Goal: Task Accomplishment & Management: Manage account settings

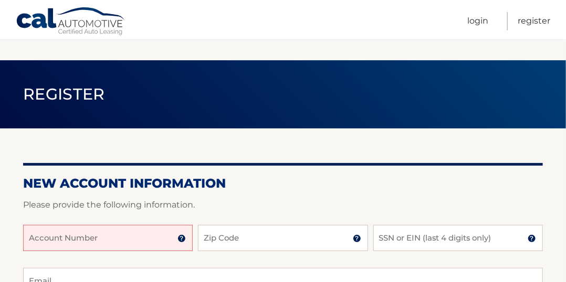
scroll to position [95, 0]
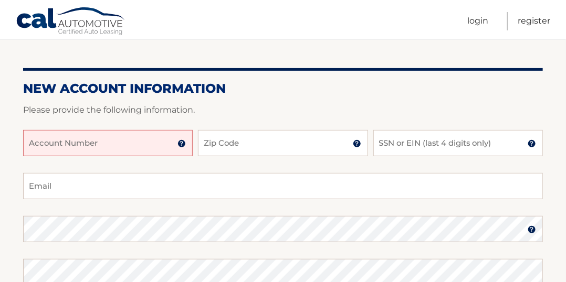
click at [126, 140] on input "Account Number" at bounding box center [108, 143] width 170 height 26
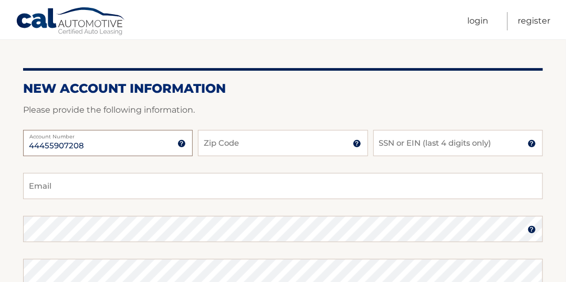
type input "44455907208"
click at [254, 149] on input "Zip Code" at bounding box center [283, 143] width 170 height 26
type input "10803"
click at [489, 140] on input "SSN or EIN (last 4 digits only)" at bounding box center [458, 143] width 170 height 26
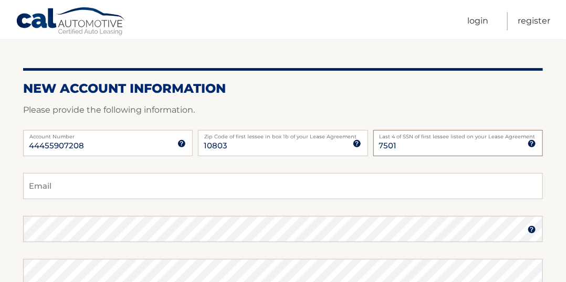
scroll to position [143, 0]
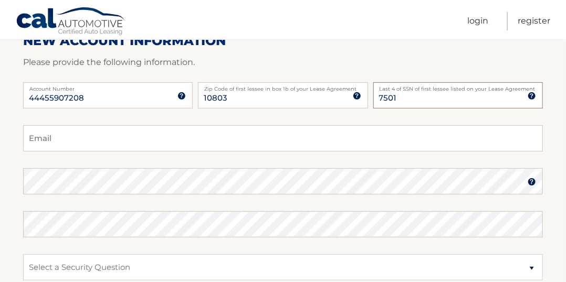
type input "7501"
click at [218, 141] on input "Email" at bounding box center [283, 138] width 520 height 26
type input "floobish@gmail.com"
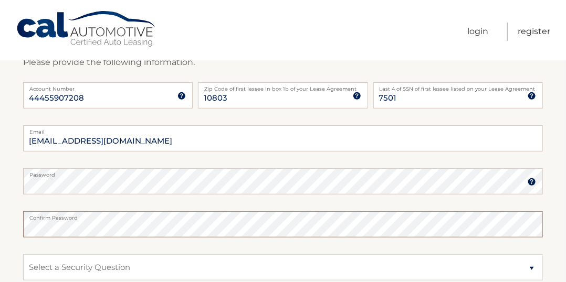
scroll to position [0, 0]
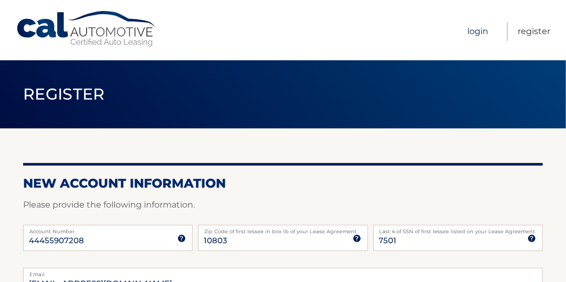
click at [484, 31] on link "Login" at bounding box center [477, 32] width 21 height 18
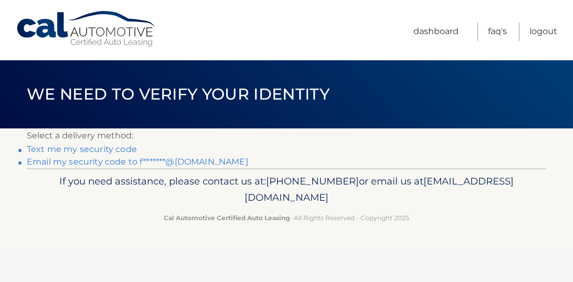
click at [125, 149] on link "Text me my security code" at bounding box center [82, 149] width 110 height 10
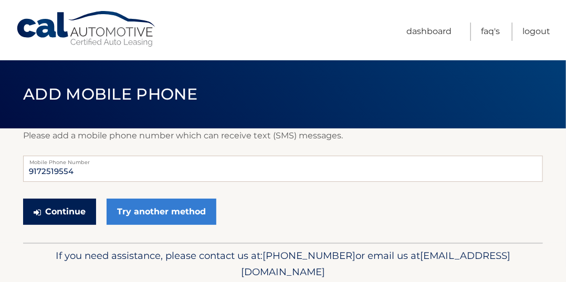
click at [62, 209] on button "Continue" at bounding box center [59, 212] width 73 height 26
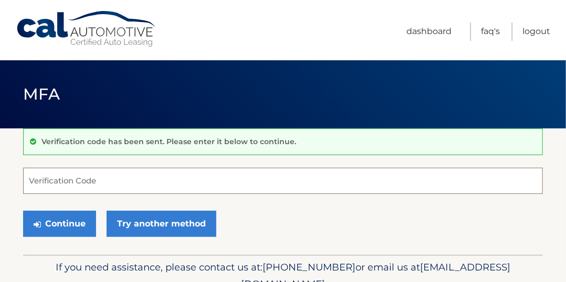
click at [87, 177] on input "Verification Code" at bounding box center [283, 181] width 520 height 26
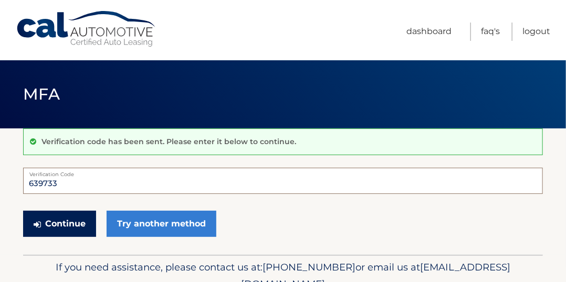
type input "639733"
click at [60, 227] on button "Continue" at bounding box center [59, 224] width 73 height 26
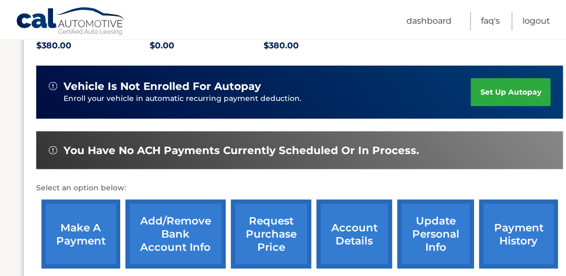
scroll to position [334, 0]
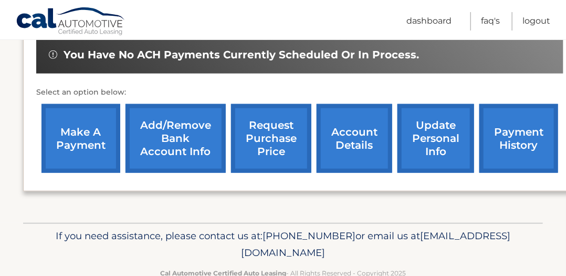
click at [107, 122] on link "make a payment" at bounding box center [80, 138] width 79 height 69
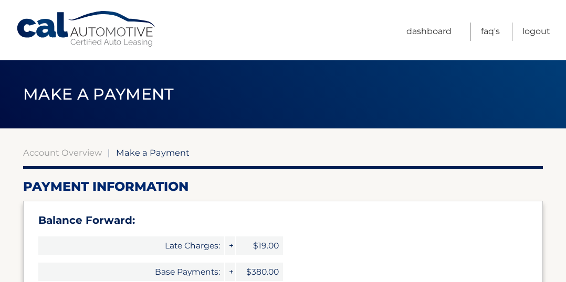
select select "OTZmOTNlYWItNGEwZS00MWE0LWIxMTQtZDZjZTEwZGQxOGE1"
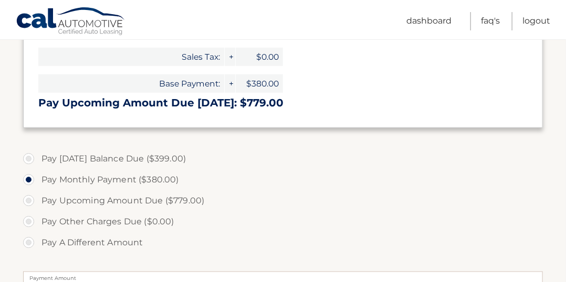
scroll to position [382, 0]
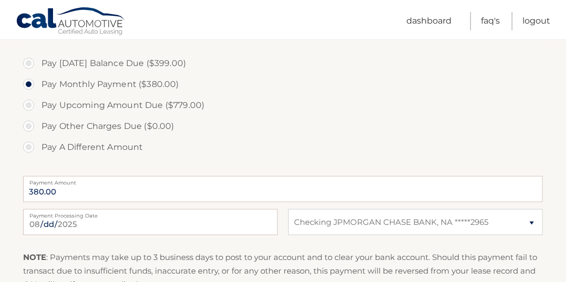
click at [29, 60] on label "Pay Today's Balance Due ($399.00)" at bounding box center [283, 63] width 520 height 21
click at [29, 60] on input "Pay Today's Balance Due ($399.00)" at bounding box center [32, 61] width 11 height 17
radio input "true"
type input "399.00"
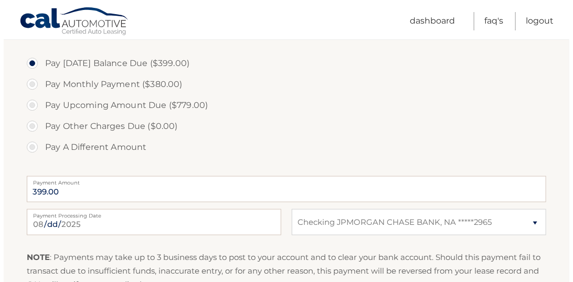
scroll to position [477, 0]
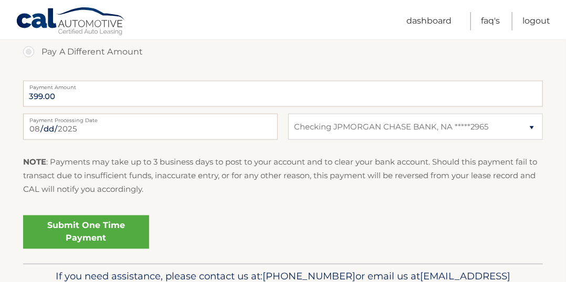
click at [83, 229] on link "Submit One Time Payment" at bounding box center [86, 233] width 126 height 34
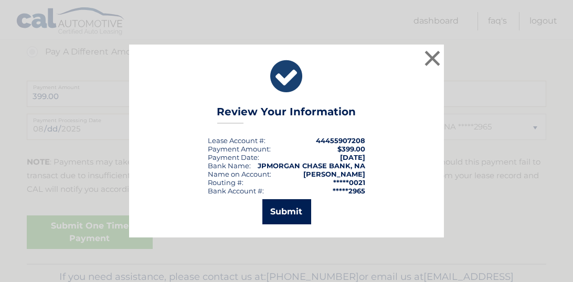
click at [275, 216] on button "Submit" at bounding box center [287, 212] width 49 height 25
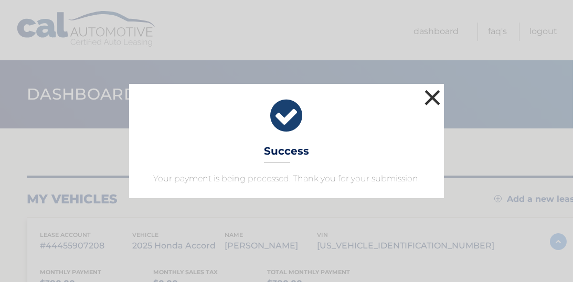
click at [431, 96] on button "×" at bounding box center [432, 97] width 21 height 21
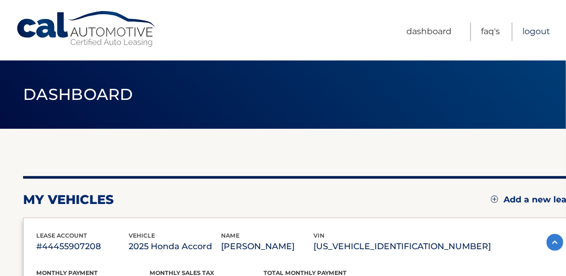
click at [536, 34] on link "Logout" at bounding box center [536, 32] width 28 height 18
